Goal: Navigation & Orientation: Find specific page/section

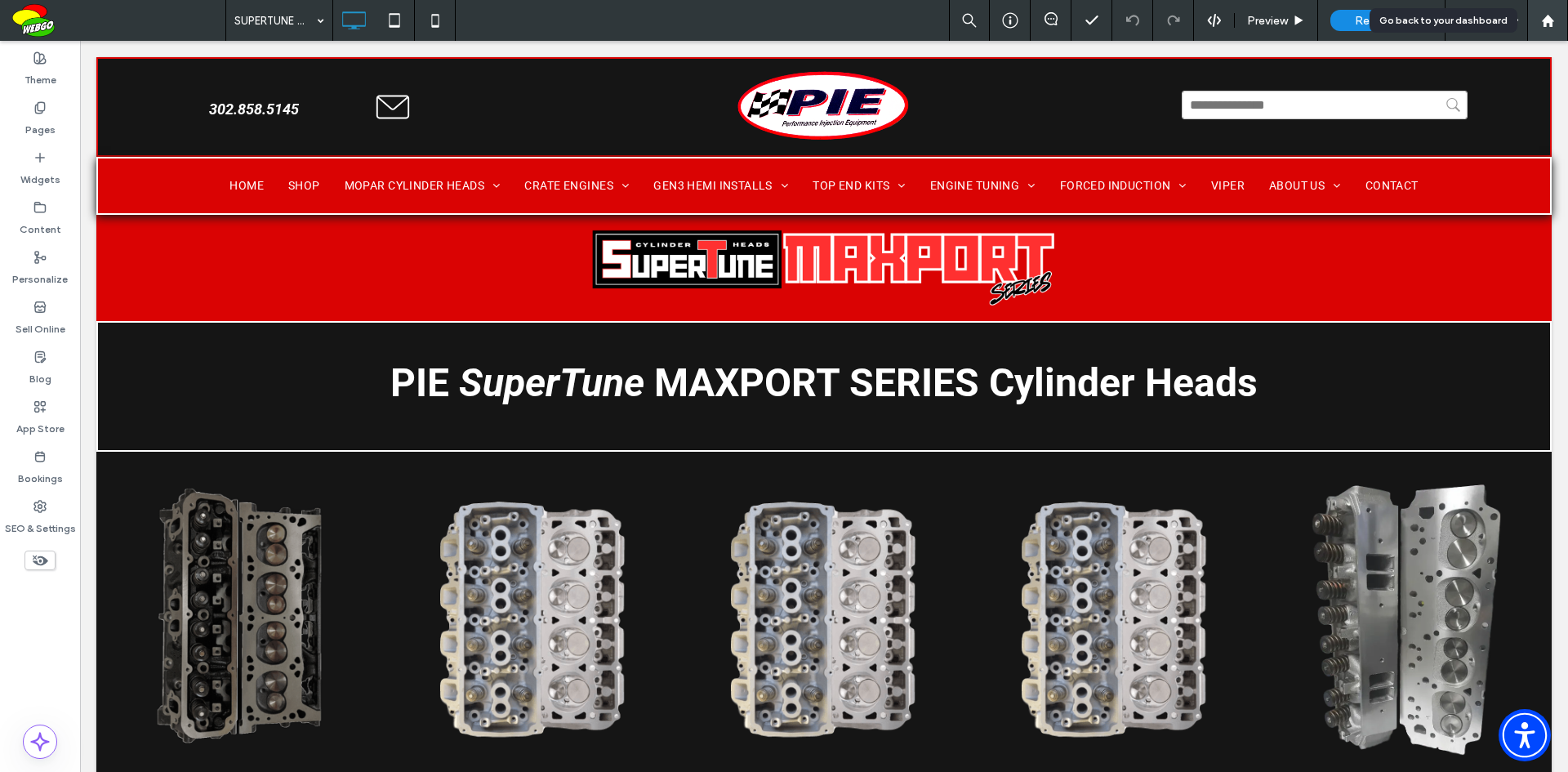
click at [1548, 14] on icon at bounding box center [1548, 21] width 14 height 14
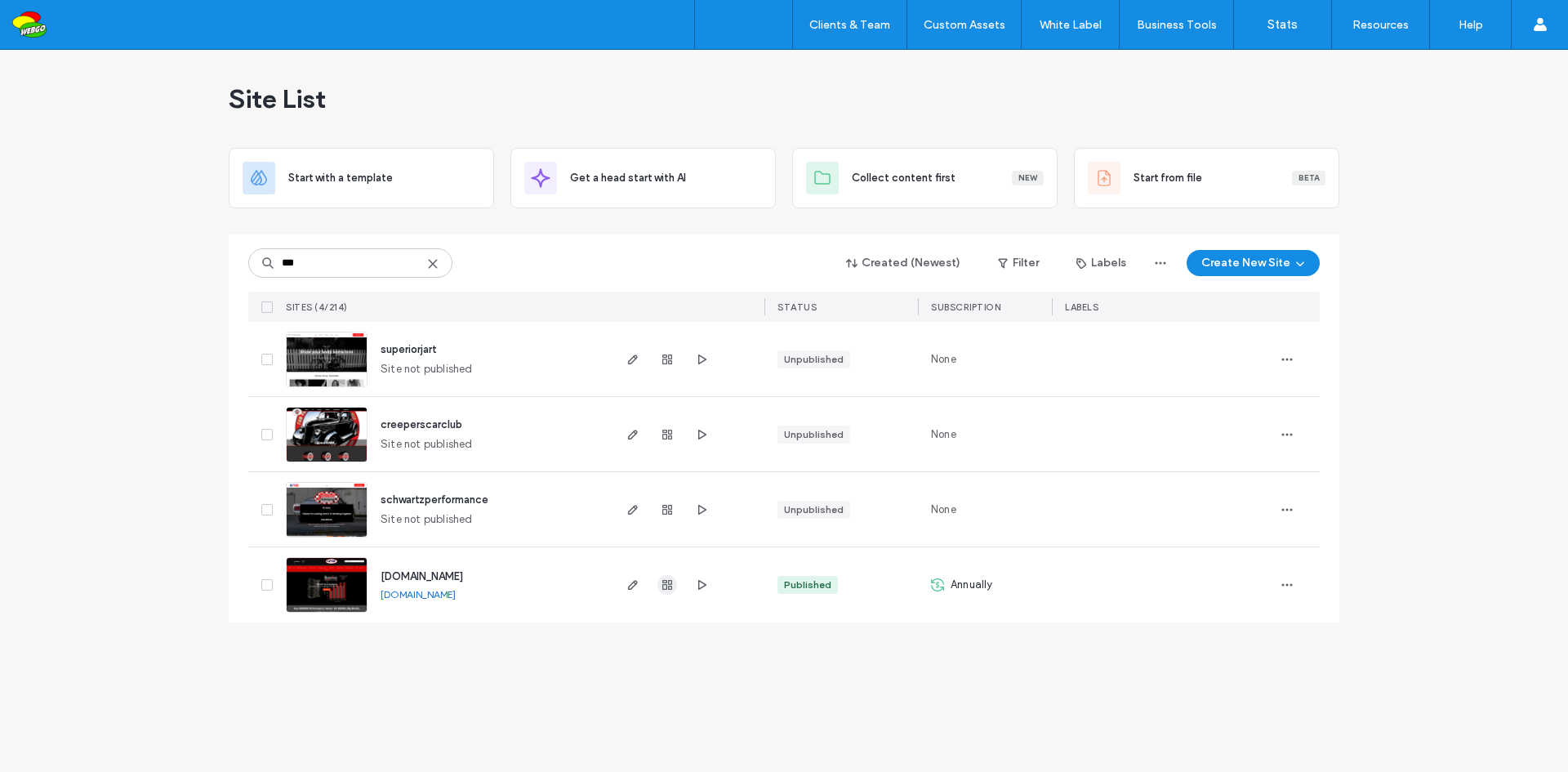
type input "***"
click at [674, 584] on span "button" at bounding box center [668, 585] width 20 height 20
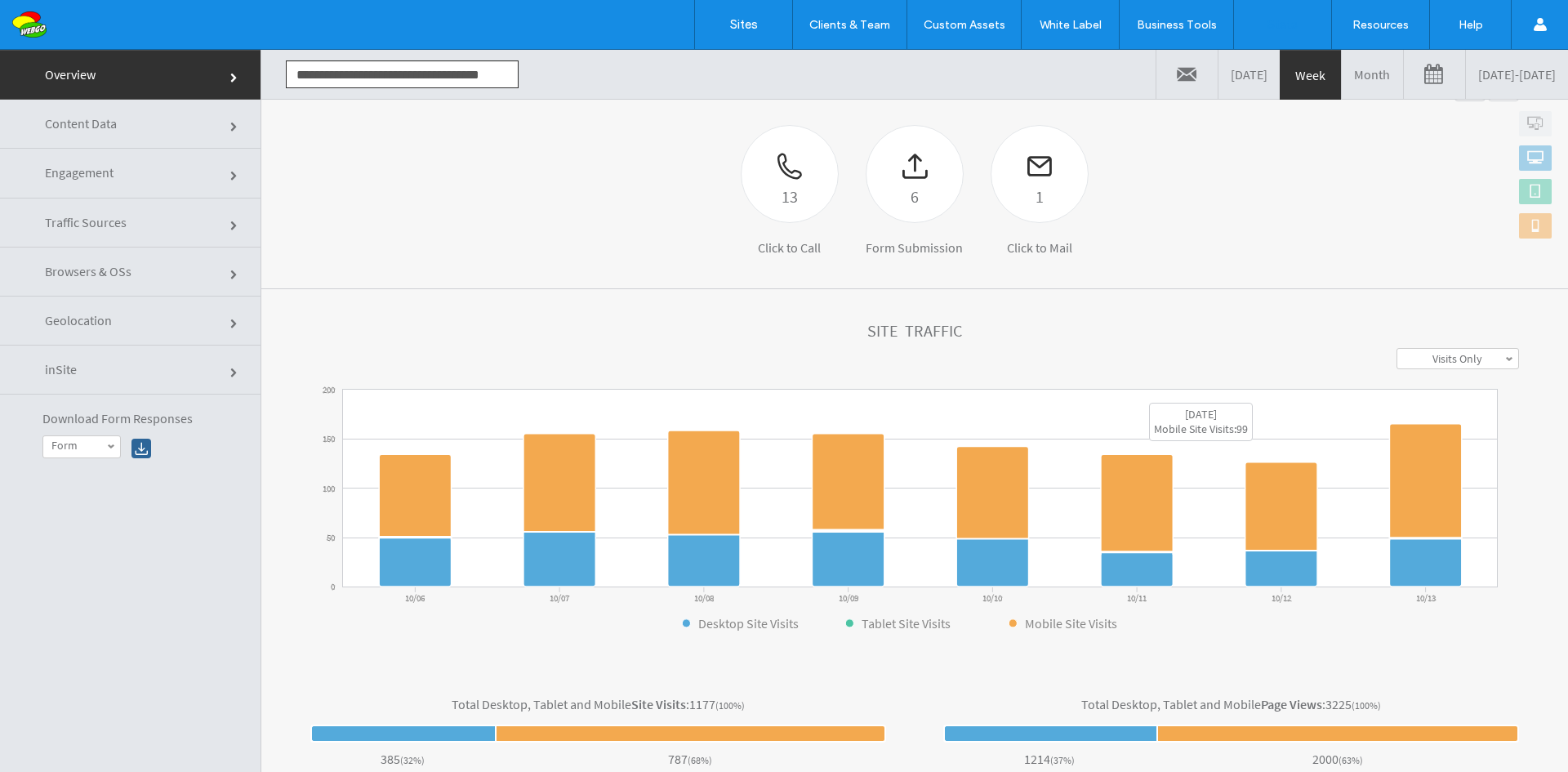
scroll to position [163, 0]
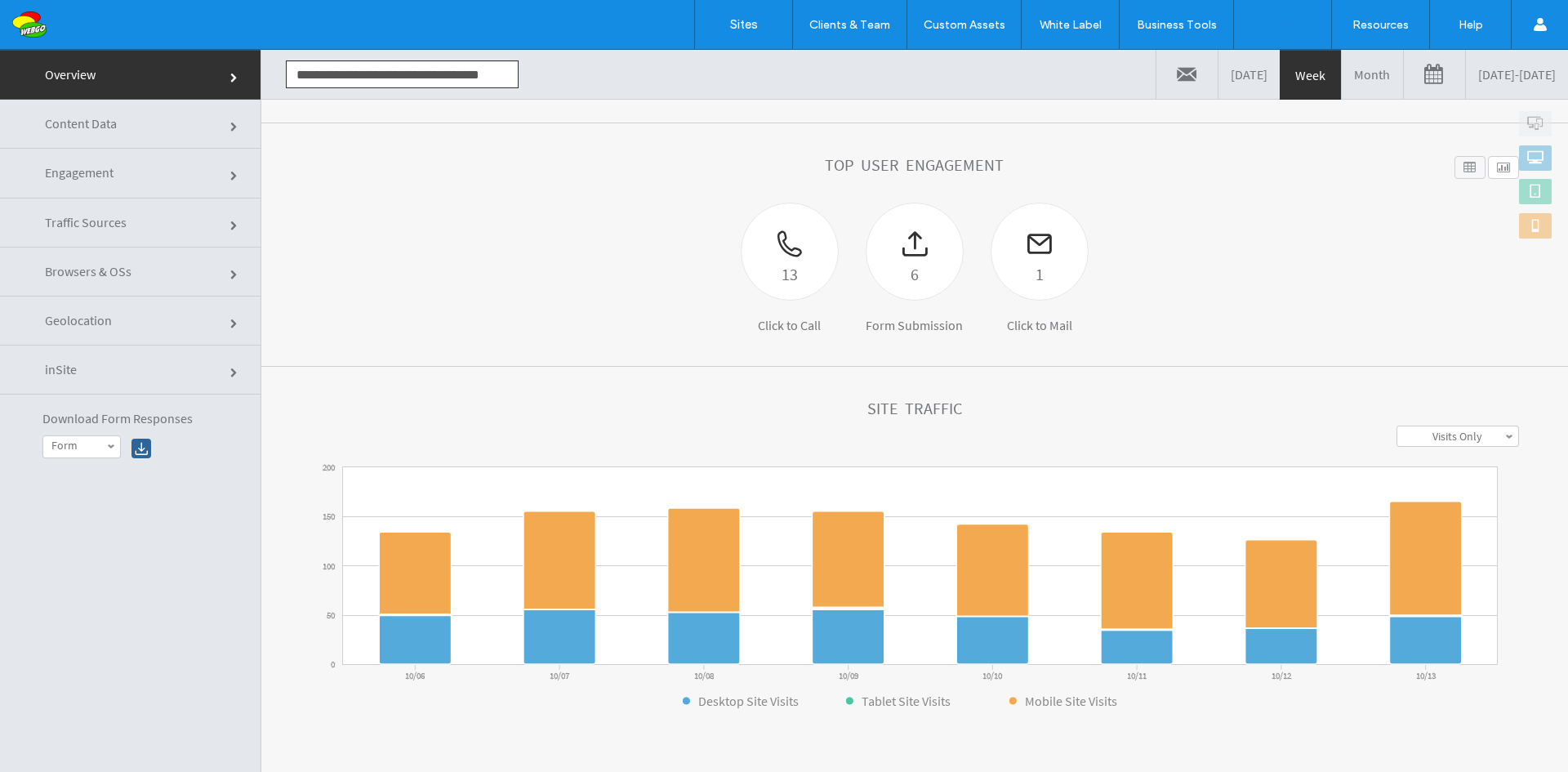
click at [156, 127] on link "Content Data" at bounding box center [130, 123] width 260 height 49
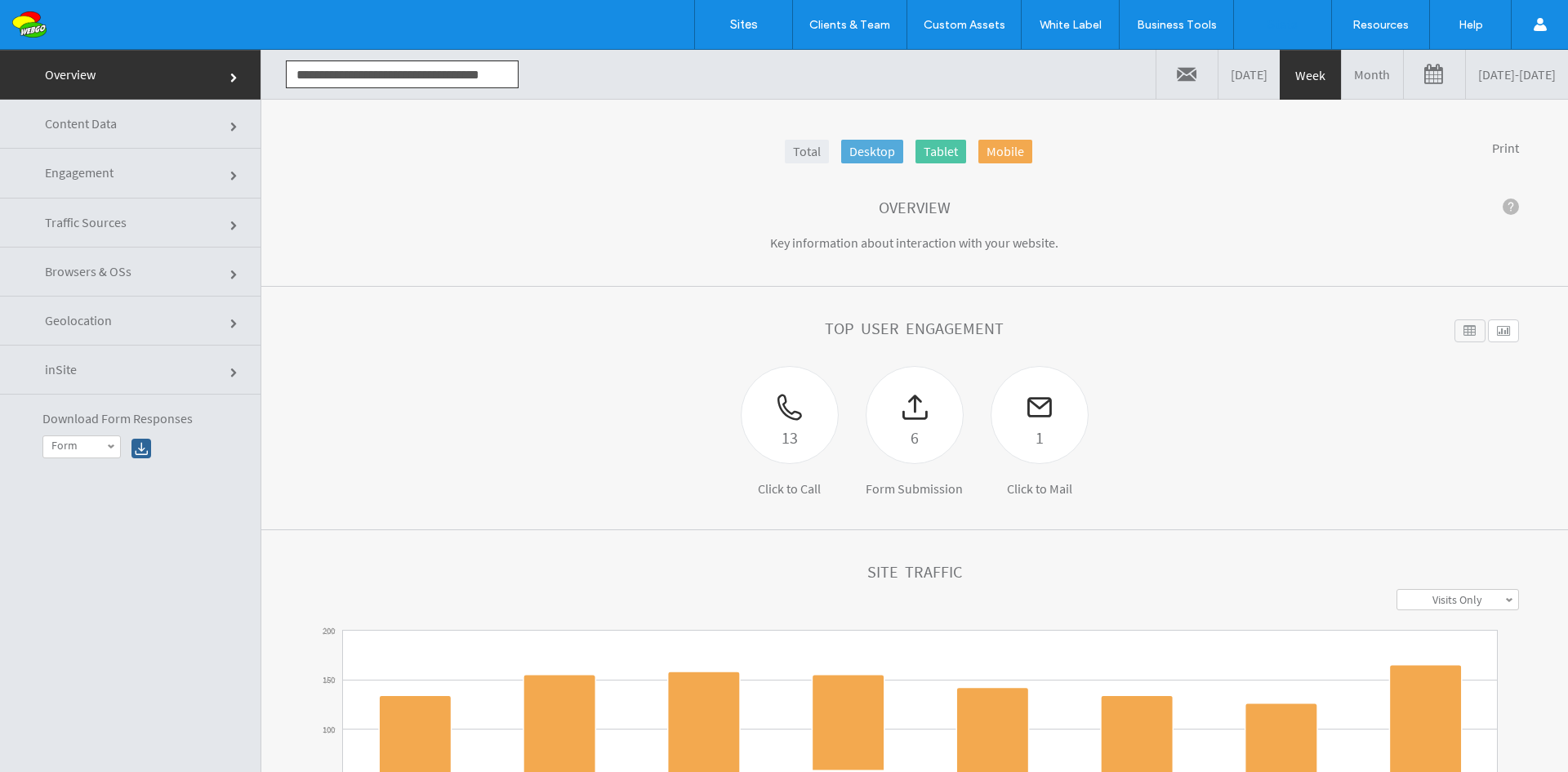
click at [152, 125] on link "Content Data" at bounding box center [130, 123] width 260 height 49
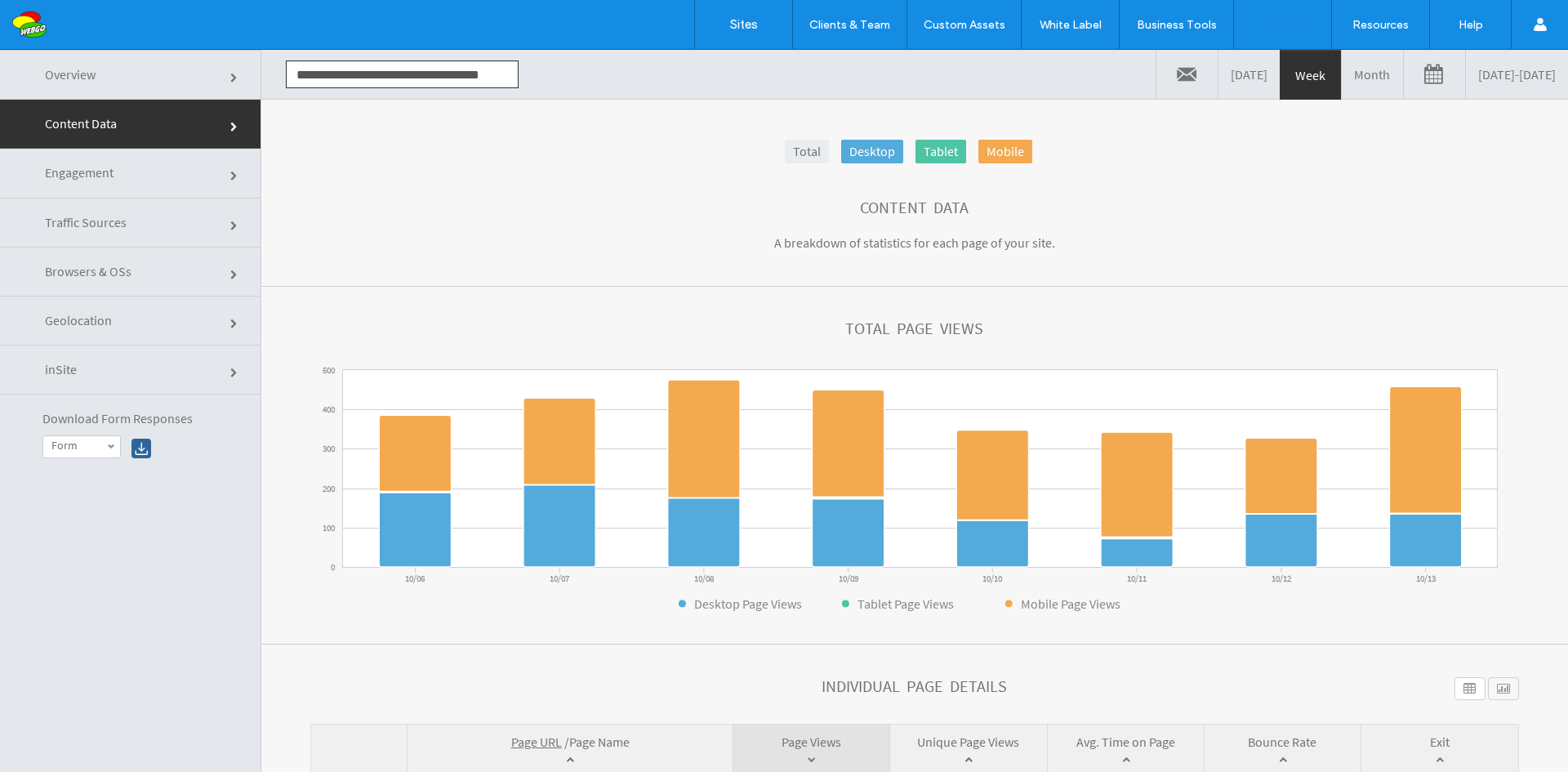
click at [149, 178] on link "Engagement" at bounding box center [130, 173] width 260 height 49
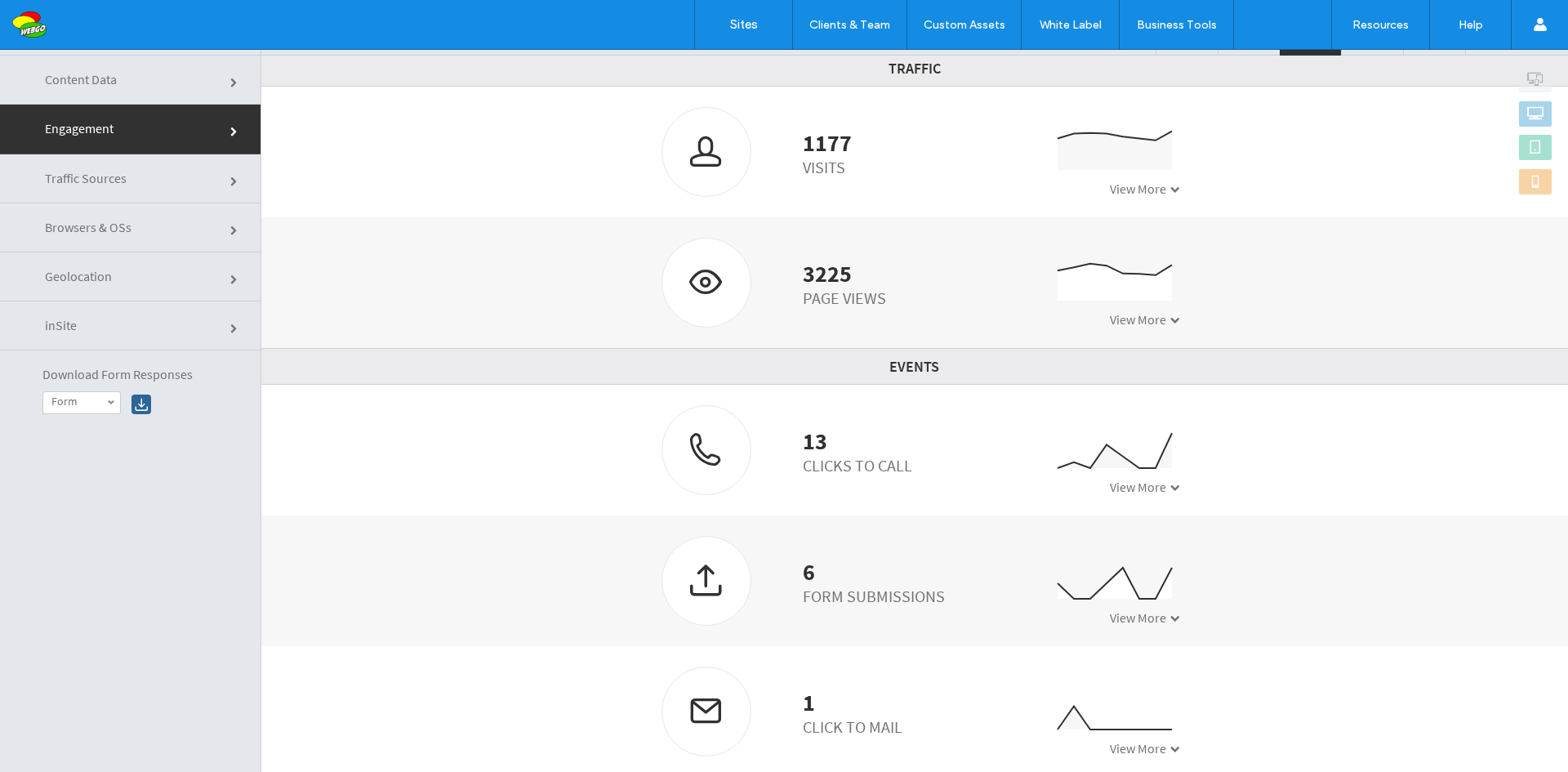
scroll to position [82, 0]
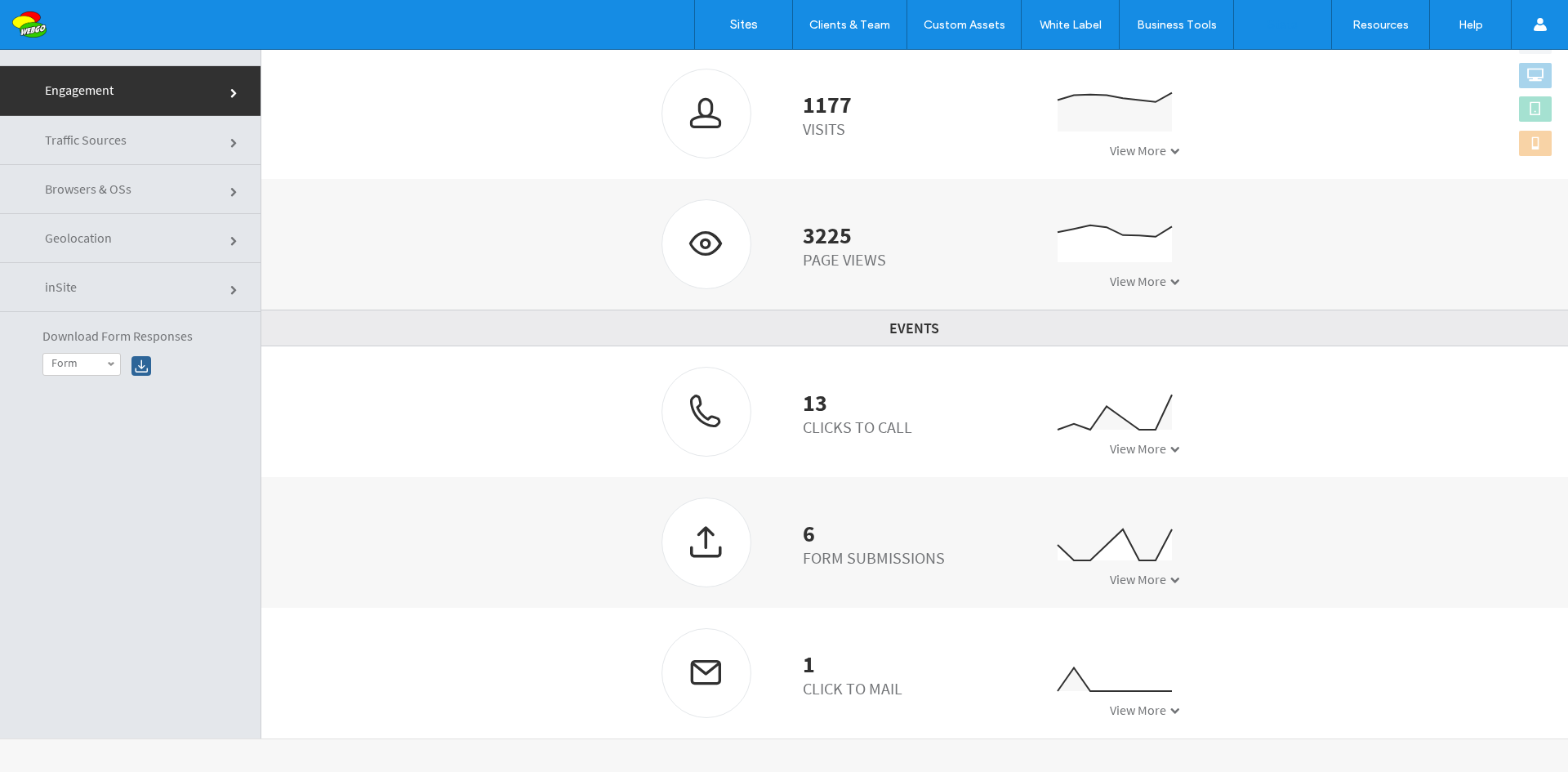
click at [130, 140] on link "Traffic Sources" at bounding box center [130, 140] width 260 height 49
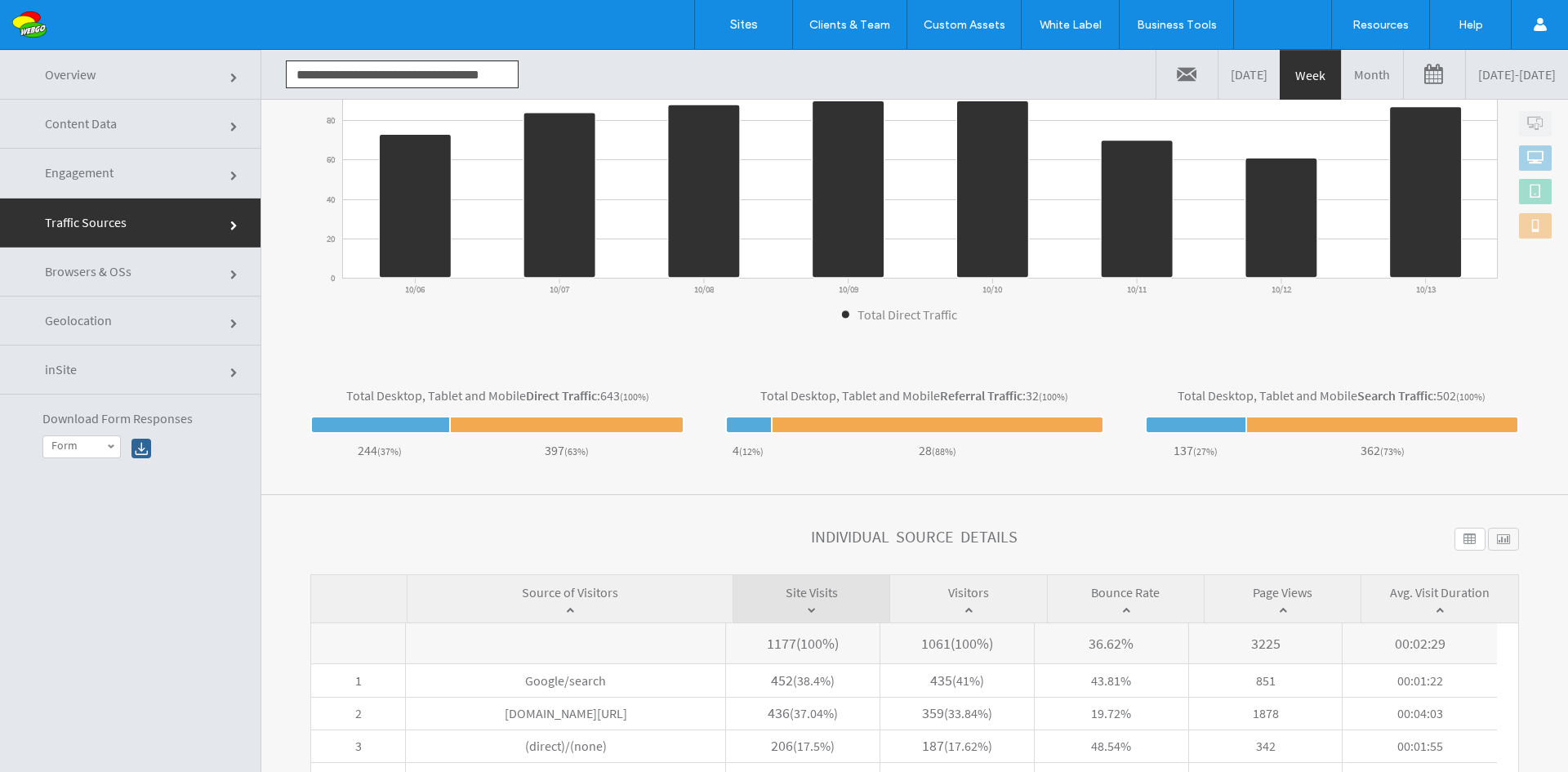
scroll to position [556, 0]
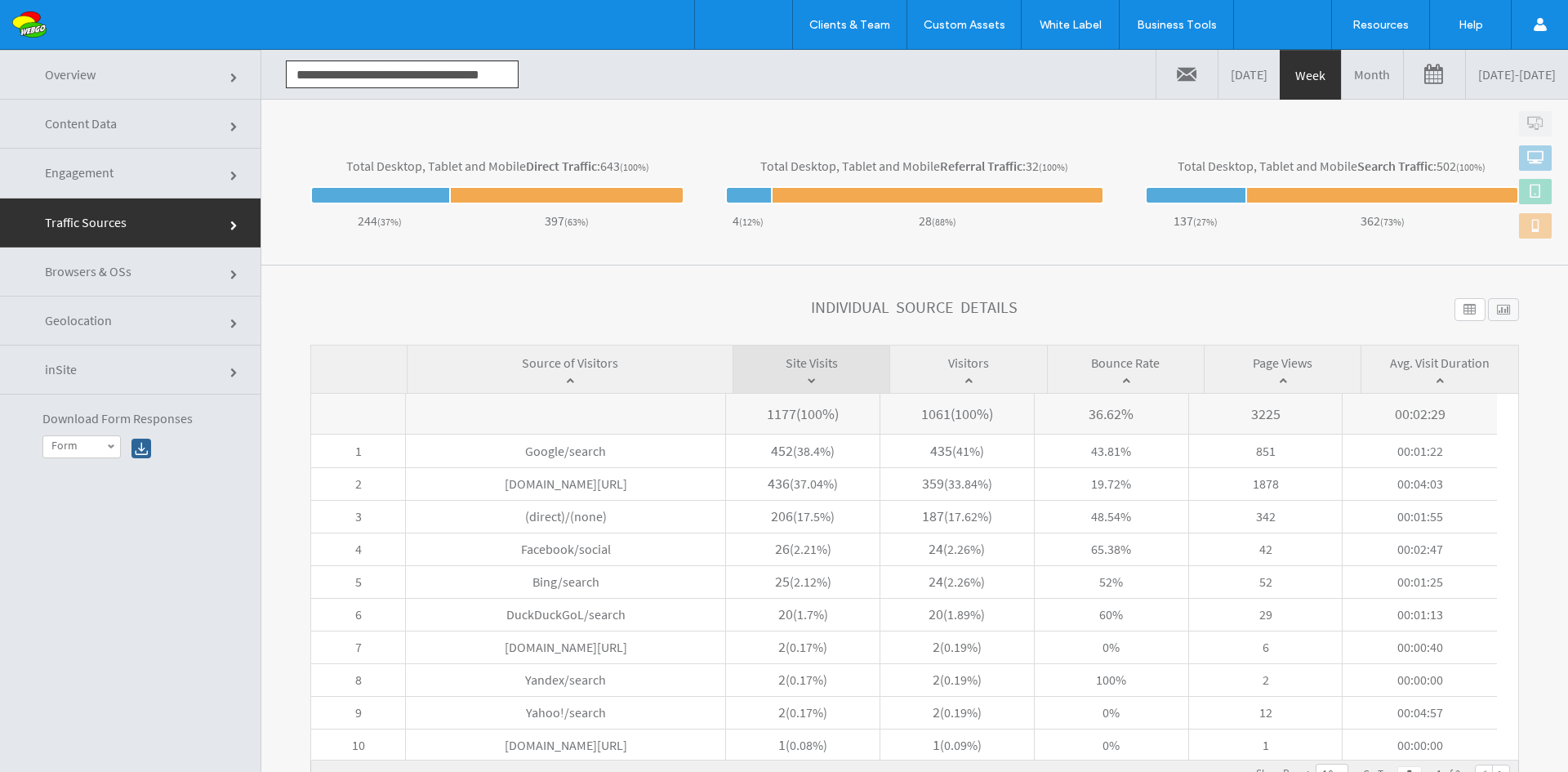
click at [736, 21] on label "Sites" at bounding box center [744, 24] width 28 height 15
